Goal: Task Accomplishment & Management: Manage account settings

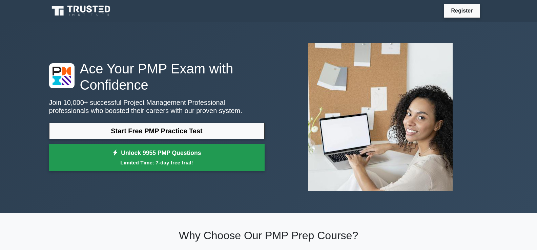
click at [169, 158] on link "Unlock 9955 PMP Questions Limited Time: 7-day free trial!" at bounding box center [156, 157] width 215 height 27
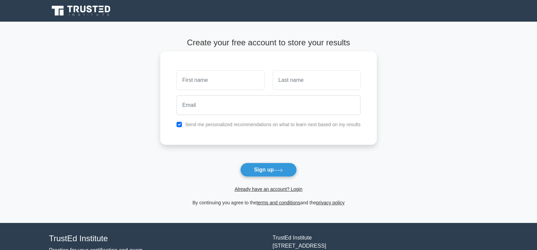
click at [213, 82] on input "text" at bounding box center [220, 80] width 88 height 20
type input "joe"
click at [302, 79] on input "text" at bounding box center [316, 80] width 88 height 20
type input "[PERSON_NAME]"
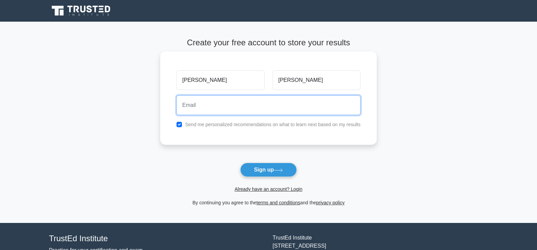
click at [216, 108] on input "email" at bounding box center [268, 105] width 184 height 20
type input "vudoochild@hotmail.com"
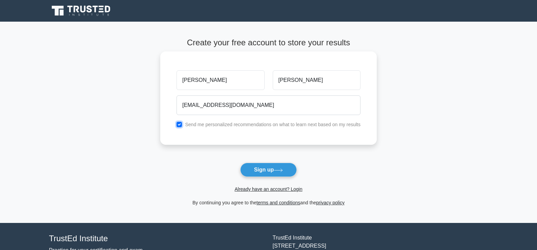
click at [180, 123] on input "checkbox" at bounding box center [178, 124] width 5 height 5
checkbox input "false"
click at [272, 188] on link "Already have an account? Login" at bounding box center [268, 189] width 68 height 5
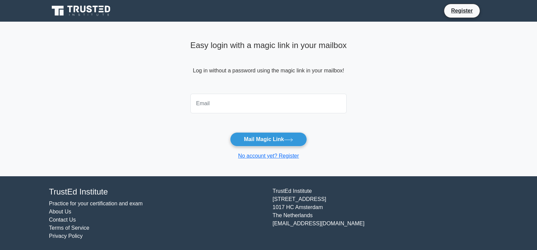
click at [229, 108] on input "email" at bounding box center [268, 104] width 156 height 20
type input "vudoochild@hotmail.com"
click at [257, 140] on button "Mail Magic Link" at bounding box center [268, 139] width 77 height 14
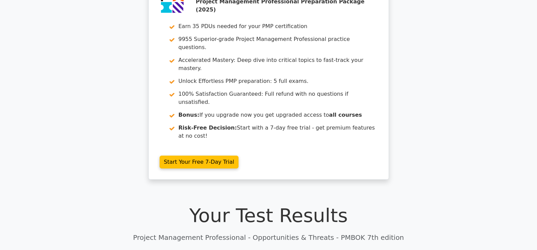
scroll to position [44, 0]
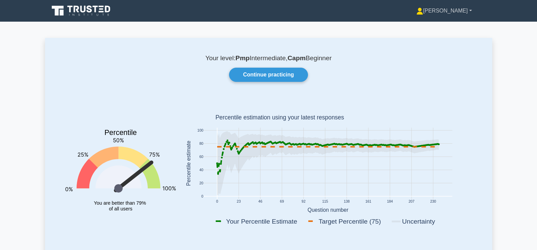
click at [471, 12] on link "[PERSON_NAME]" at bounding box center [444, 11] width 88 height 14
click at [451, 38] on link "Settings" at bounding box center [426, 37] width 53 height 11
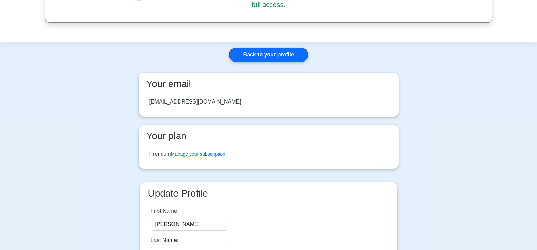
scroll to position [68, 0]
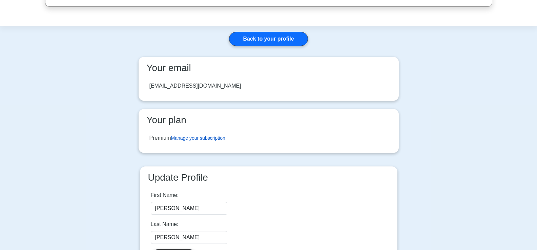
click at [206, 135] on link "Manage your subscription" at bounding box center [198, 137] width 54 height 5
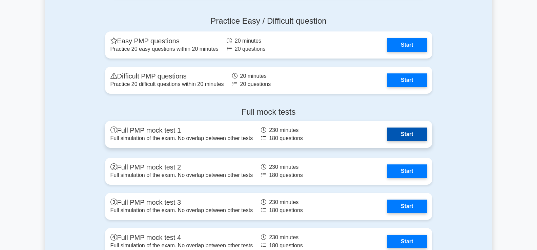
scroll to position [2200, 0]
